Goal: Check status: Check status

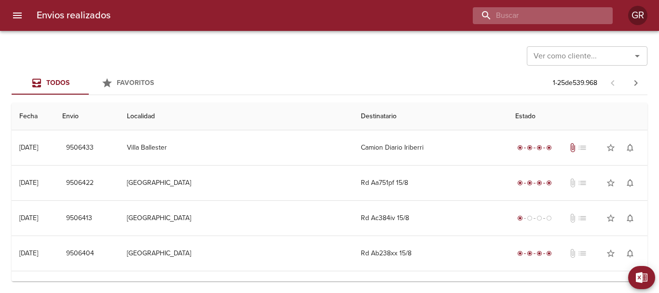
click at [555, 14] on input "buscar" at bounding box center [535, 15] width 124 height 17
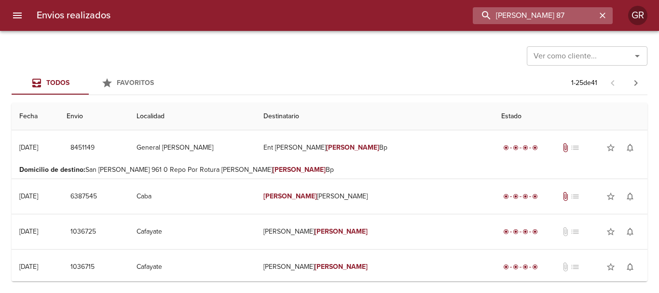
click at [546, 19] on input "[PERSON_NAME] 87" at bounding box center [535, 15] width 124 height 17
drag, startPoint x: 552, startPoint y: 14, endPoint x: 402, endPoint y: 13, distance: 150.1
click at [403, 13] on div "[PERSON_NAME] 87" at bounding box center [365, 15] width 495 height 17
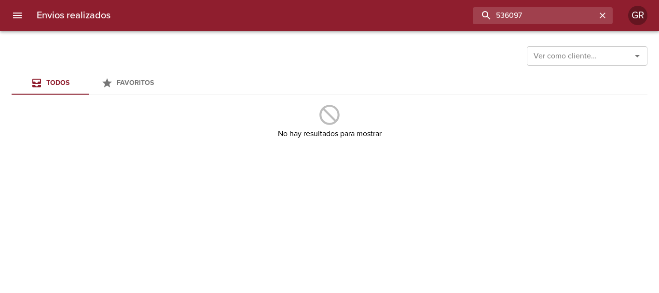
drag, startPoint x: 534, startPoint y: 14, endPoint x: 345, endPoint y: 26, distance: 189.0
click at [361, 15] on div "536097" at bounding box center [365, 15] width 495 height 17
paste input "9466094"
type input "9466094"
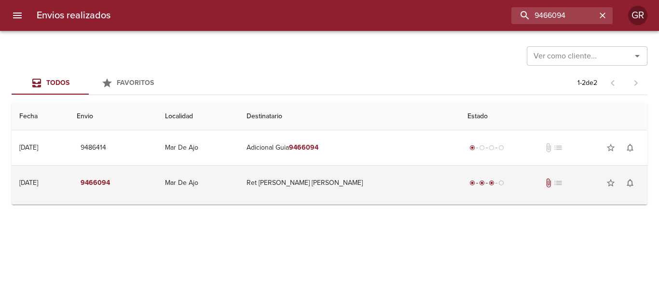
click at [331, 184] on td "Ret [PERSON_NAME] [PERSON_NAME]" at bounding box center [349, 183] width 221 height 35
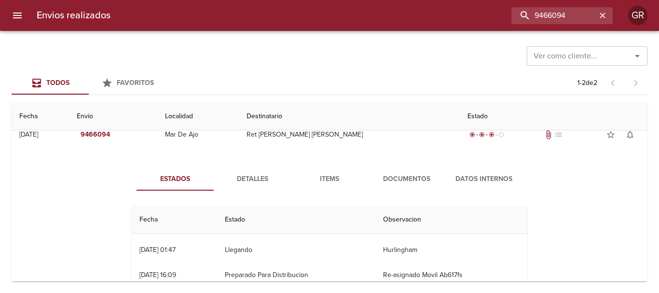
scroll to position [48, 0]
click at [248, 176] on span "Detalles" at bounding box center [253, 179] width 66 height 12
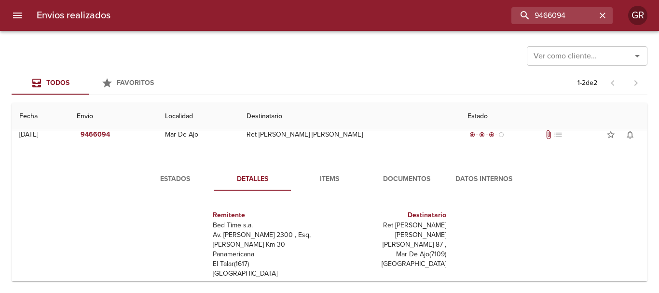
click at [334, 174] on span "Items" at bounding box center [330, 179] width 66 height 12
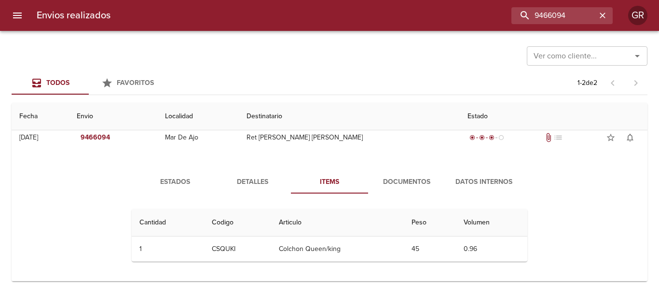
scroll to position [45, 0]
click at [396, 179] on span "Documentos" at bounding box center [407, 182] width 66 height 12
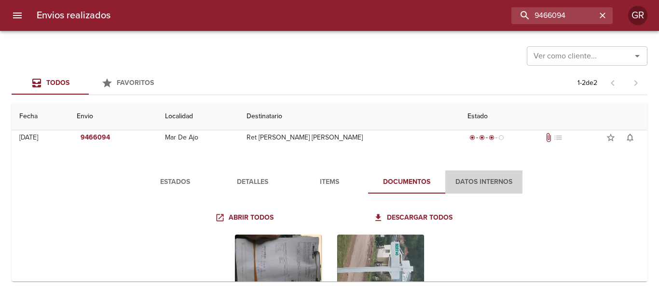
click at [477, 174] on button "Datos Internos" at bounding box center [483, 181] width 77 height 23
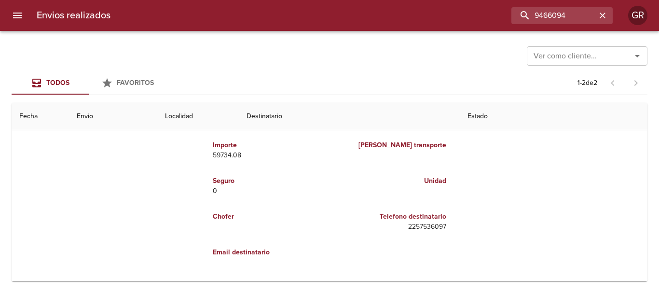
scroll to position [0, 0]
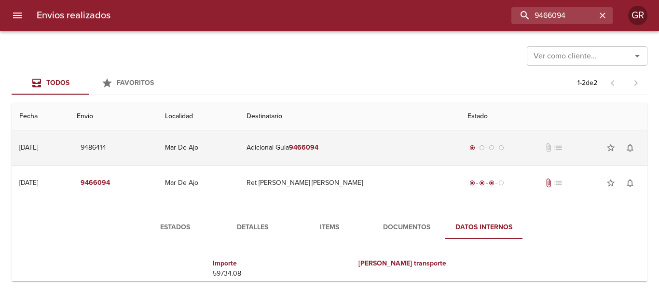
click at [333, 157] on td "Adicional Guia 9466094" at bounding box center [349, 147] width 221 height 35
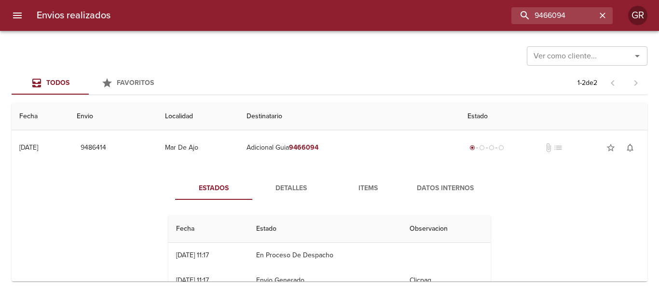
click at [279, 191] on span "Detalles" at bounding box center [291, 188] width 66 height 12
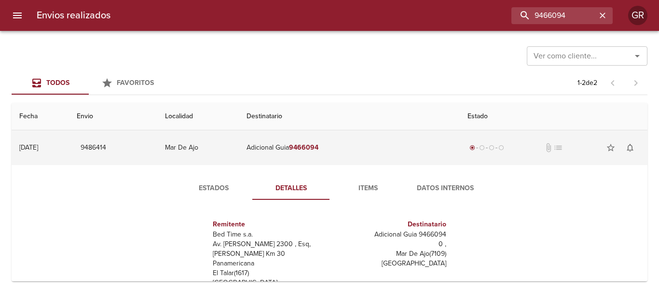
click at [106, 147] on span "9486414" at bounding box center [94, 148] width 26 height 12
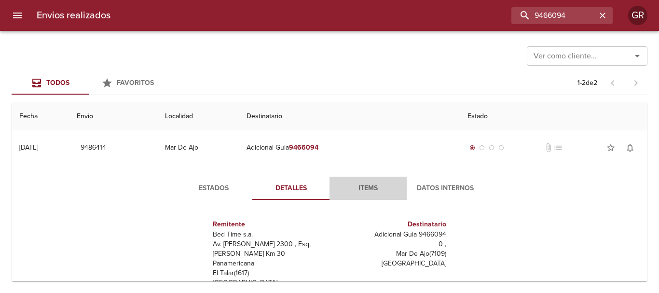
click at [357, 188] on span "Items" at bounding box center [368, 188] width 66 height 12
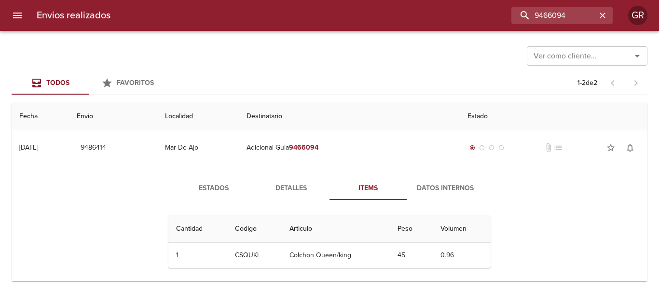
click at [446, 182] on span "Datos Internos" at bounding box center [446, 188] width 66 height 12
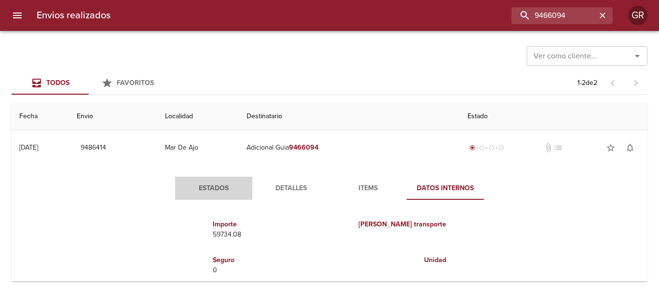
drag, startPoint x: 208, startPoint y: 185, endPoint x: 245, endPoint y: 184, distance: 36.7
click at [209, 185] on span "Estados" at bounding box center [214, 188] width 66 height 12
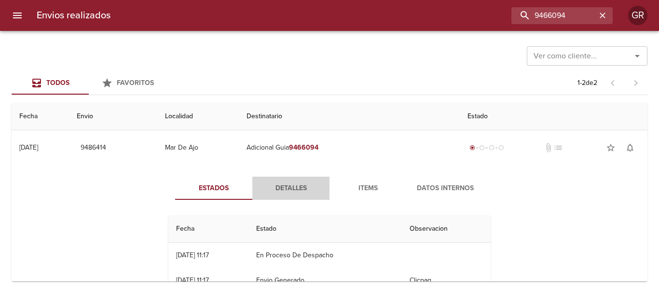
click at [286, 183] on span "Detalles" at bounding box center [291, 188] width 66 height 12
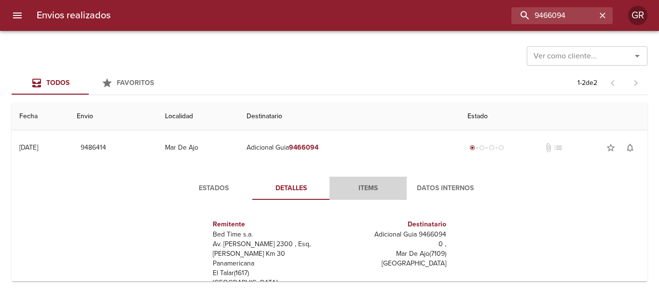
click at [363, 185] on span "Items" at bounding box center [368, 188] width 66 height 12
